Goal: Manage account settings

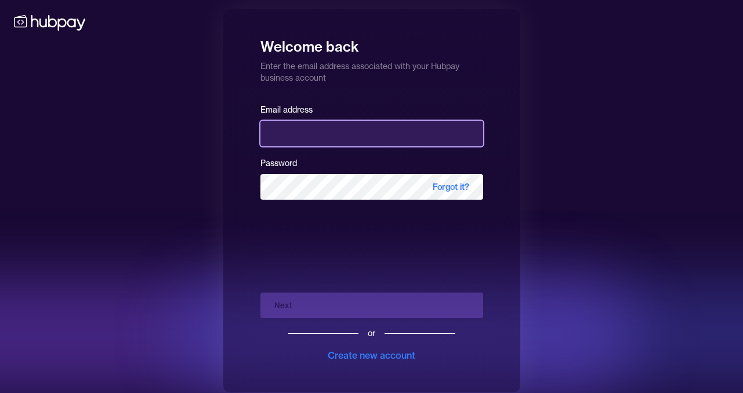
type input "**********"
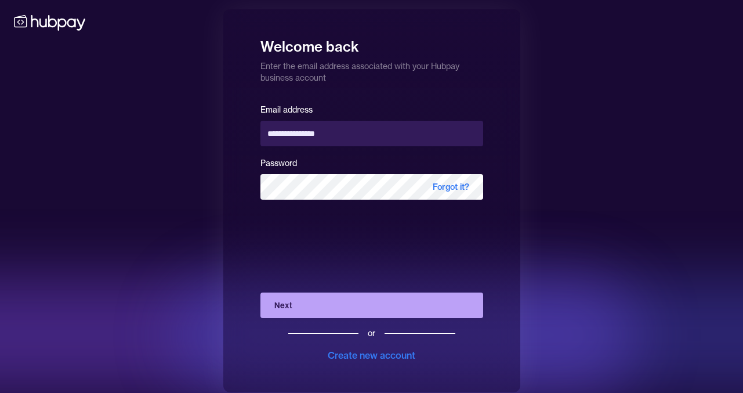
click at [343, 303] on button "Next" at bounding box center [371, 305] width 223 height 26
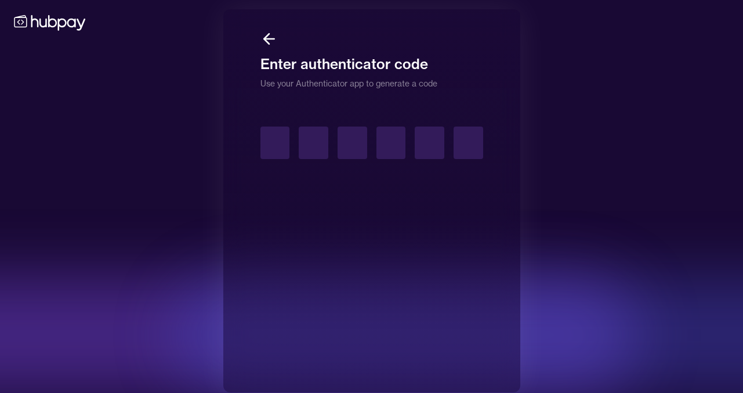
type input "*"
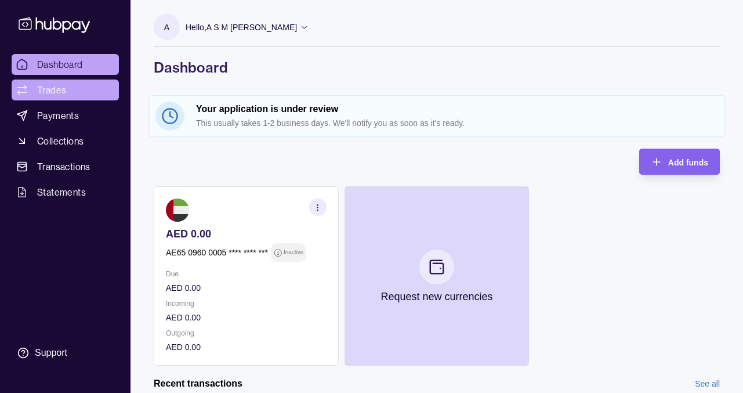
click at [82, 88] on link "Trades" at bounding box center [65, 89] width 107 height 21
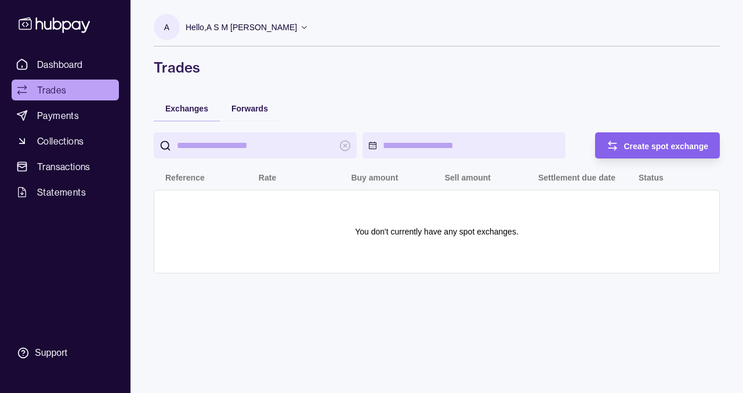
click at [92, 64] on link "Dashboard" at bounding box center [65, 64] width 107 height 21
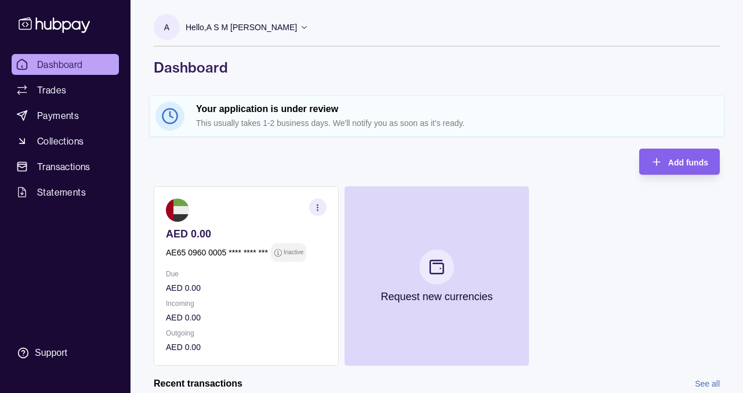
click at [286, 23] on div "Hello, A S M Reza E Rabby" at bounding box center [247, 27] width 123 height 24
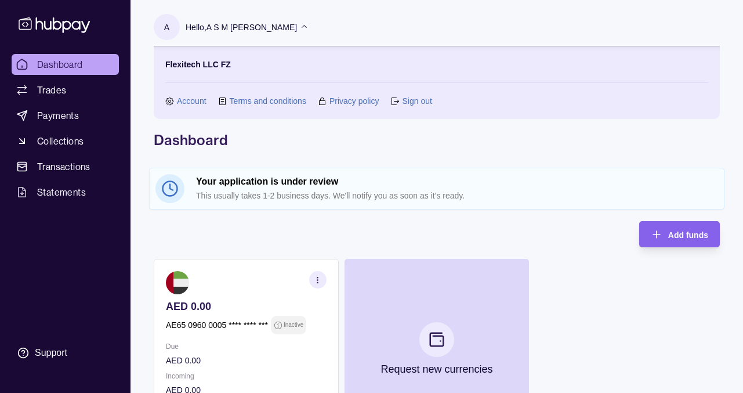
click at [193, 100] on link "Account" at bounding box center [192, 101] width 30 height 13
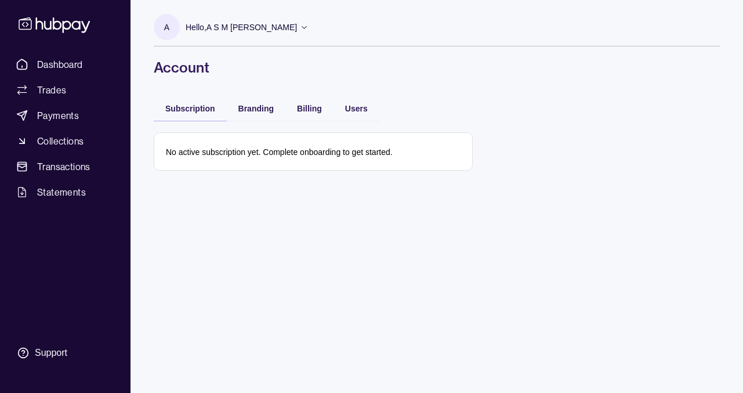
click at [246, 115] on div "Branding" at bounding box center [256, 108] width 59 height 26
click at [260, 104] on span "Branding" at bounding box center [255, 108] width 35 height 9
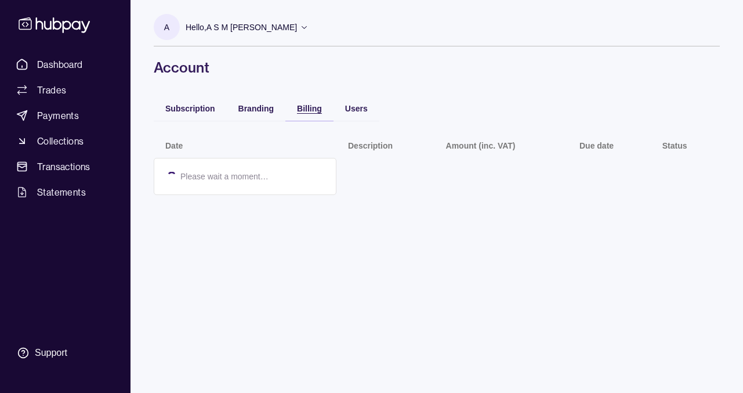
click at [309, 104] on span "Billing" at bounding box center [309, 108] width 25 height 9
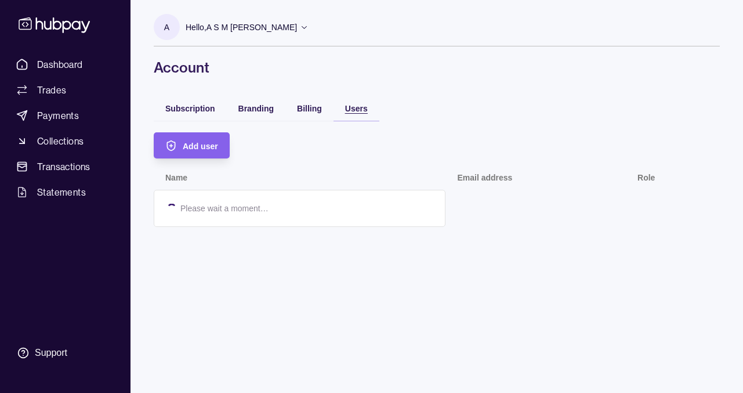
click at [362, 109] on span "Users" at bounding box center [356, 108] width 23 height 9
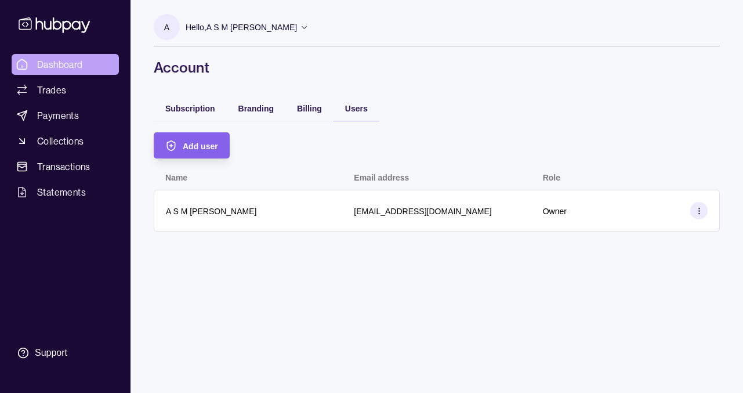
click at [75, 60] on span "Dashboard" at bounding box center [60, 64] width 46 height 14
